Goal: Check status

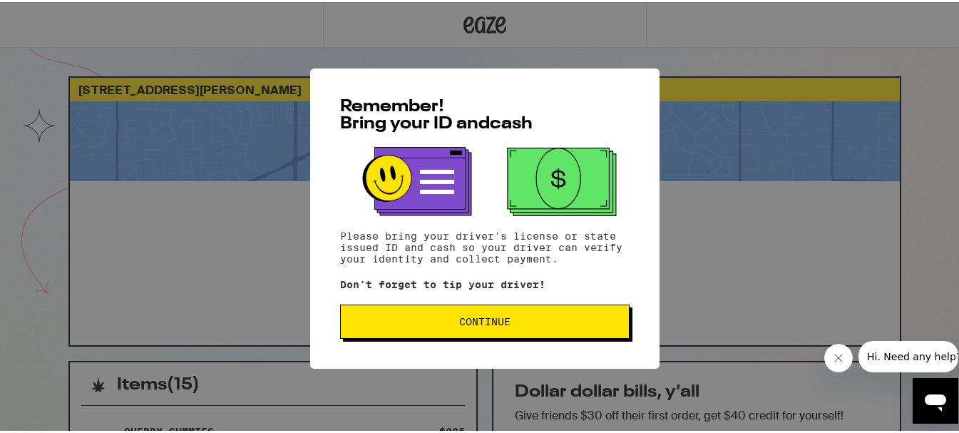
click at [539, 333] on button "Continue" at bounding box center [484, 319] width 289 height 34
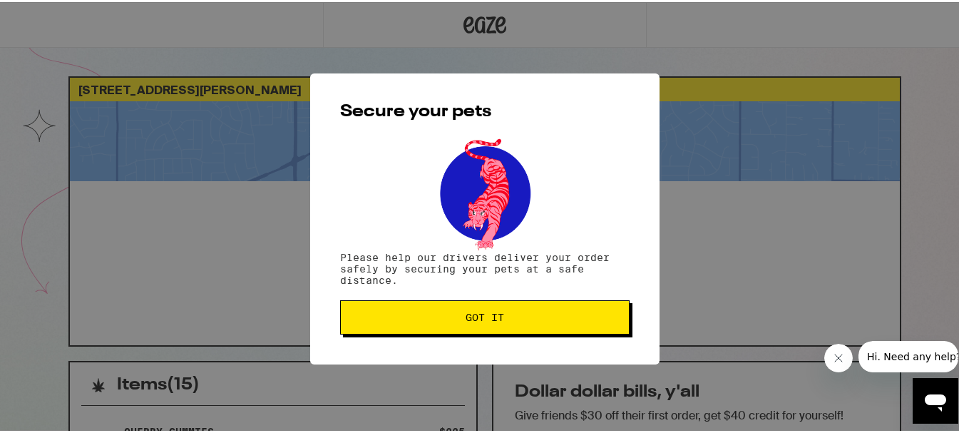
click at [527, 325] on button "Got it" at bounding box center [484, 315] width 289 height 34
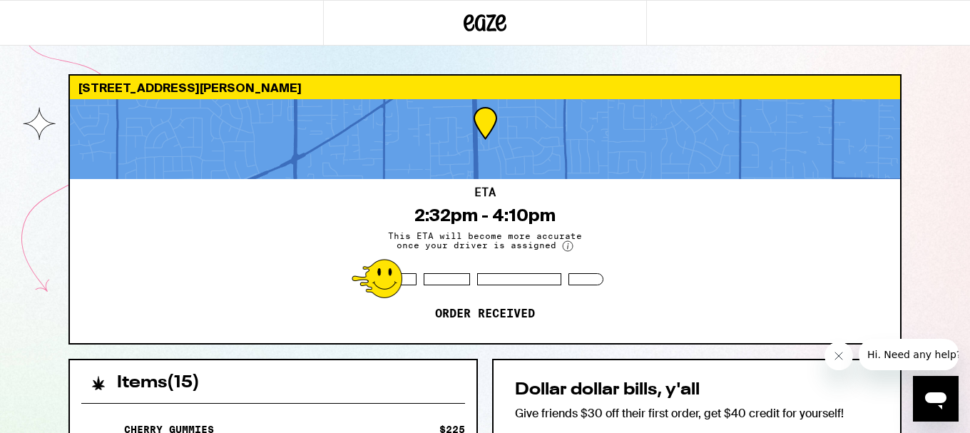
click at [717, 233] on div "ETA 2:32pm - 4:10pm This ETA will become more accurate once your driver is assi…" at bounding box center [485, 261] width 830 height 164
drag, startPoint x: 409, startPoint y: 283, endPoint x: 406, endPoint y: 302, distance: 19.5
click at [406, 289] on div "ETA 2:32pm - 4:10pm This ETA will become more accurate once your driver is assi…" at bounding box center [485, 261] width 830 height 164
click at [417, 309] on div "ETA 2:32pm - 4:10pm This ETA will become more accurate once your driver is assi…" at bounding box center [485, 261] width 830 height 164
click at [439, 337] on div "ETA 2:32pm - 4:10pm This ETA will become more accurate once your driver is assi…" at bounding box center [485, 261] width 830 height 164
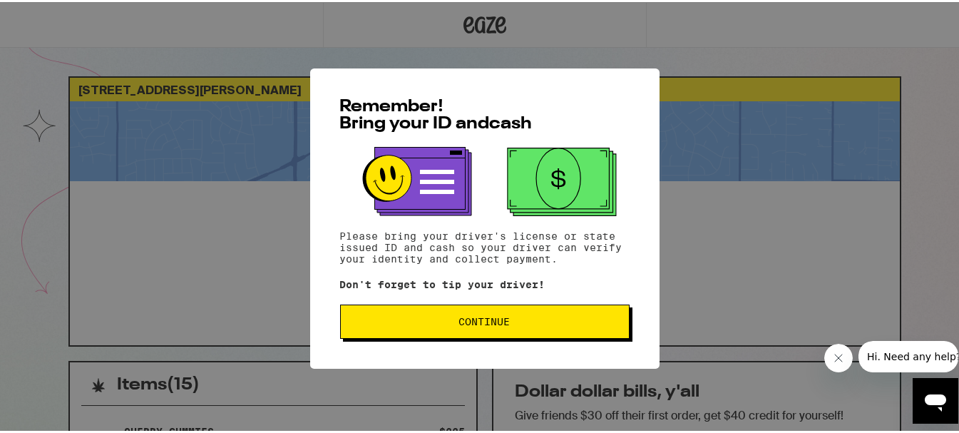
click at [564, 330] on button "Continue" at bounding box center [484, 319] width 289 height 34
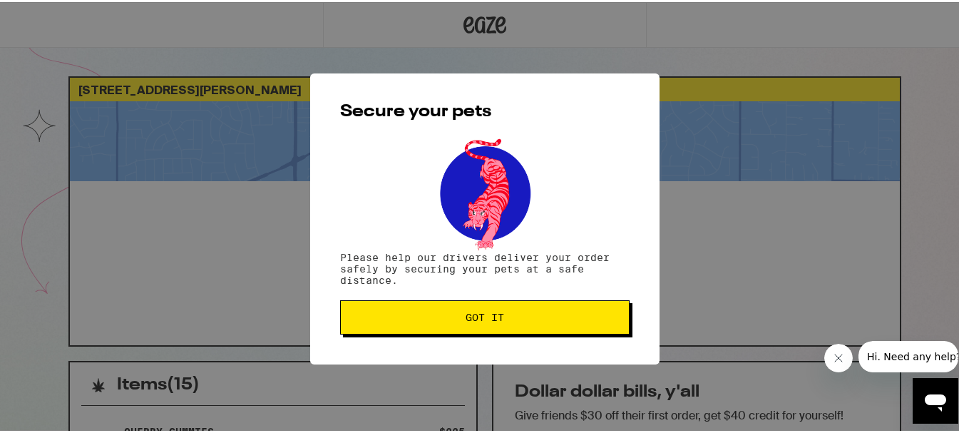
click at [596, 302] on button "Got it" at bounding box center [484, 315] width 289 height 34
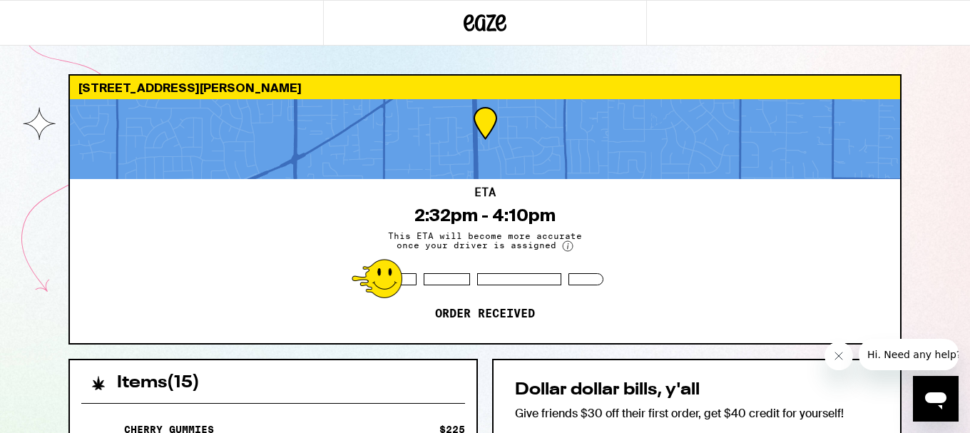
drag, startPoint x: 614, startPoint y: 274, endPoint x: 631, endPoint y: 356, distance: 84.5
